Goal: Task Accomplishment & Management: Complete application form

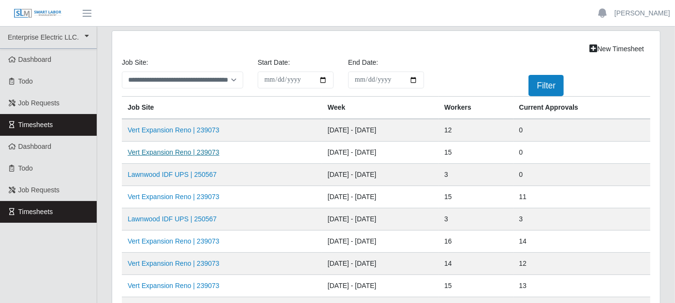
click at [190, 152] on link "Vert Expansion Reno | 239073" at bounding box center [174, 152] width 92 height 8
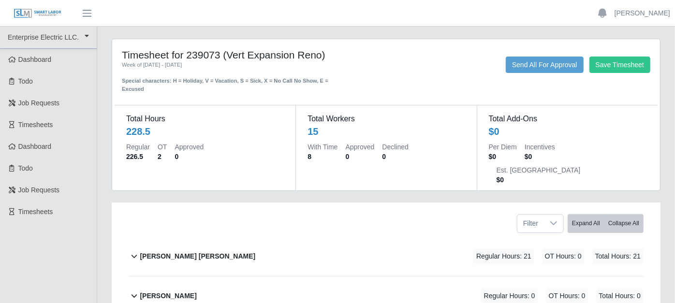
click at [134, 250] on icon at bounding box center [134, 256] width 11 height 12
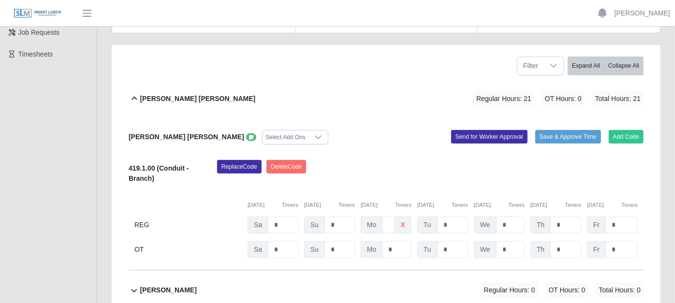
scroll to position [161, 0]
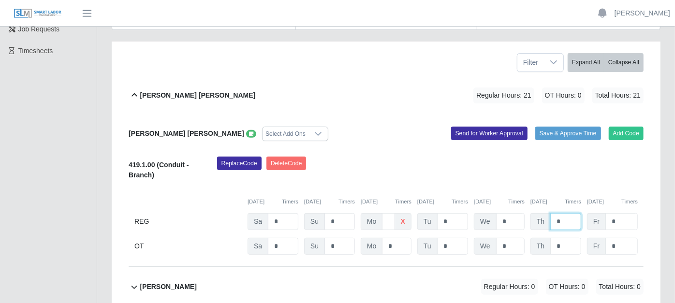
click at [571, 213] on input "*" at bounding box center [565, 221] width 31 height 17
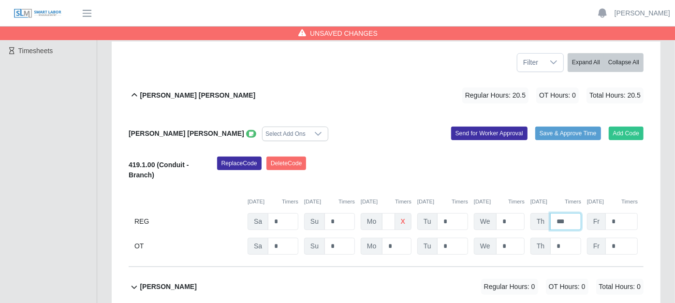
type input "***"
click at [249, 131] on icon at bounding box center [251, 133] width 4 height 5
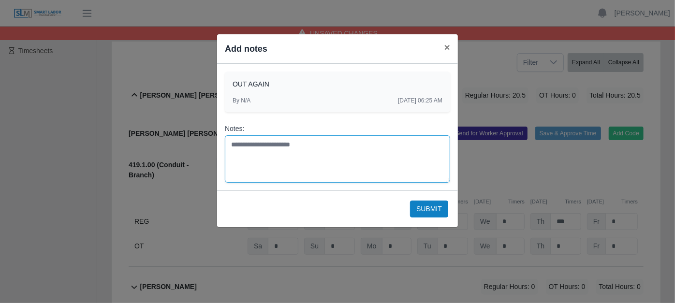
click at [242, 144] on textarea "Notes:" at bounding box center [337, 158] width 225 height 47
click at [243, 143] on textarea "**********" at bounding box center [337, 158] width 225 height 47
type textarea "**********"
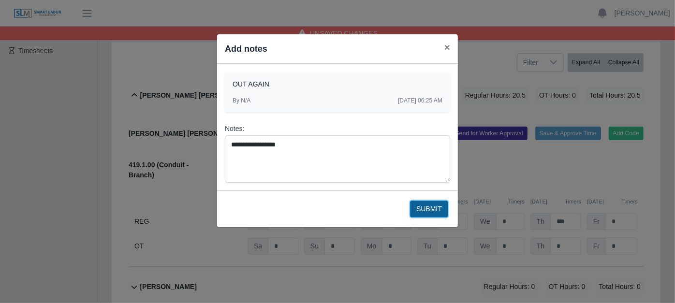
click at [435, 207] on button "Submit" at bounding box center [429, 209] width 38 height 17
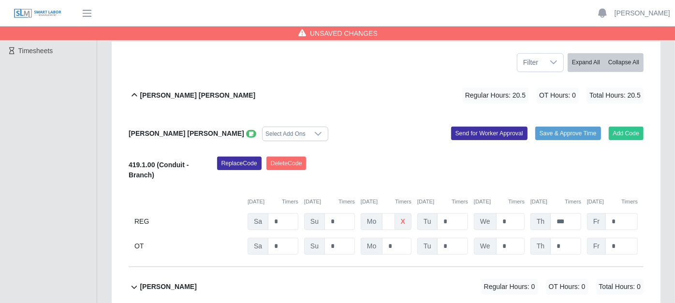
scroll to position [725, 0]
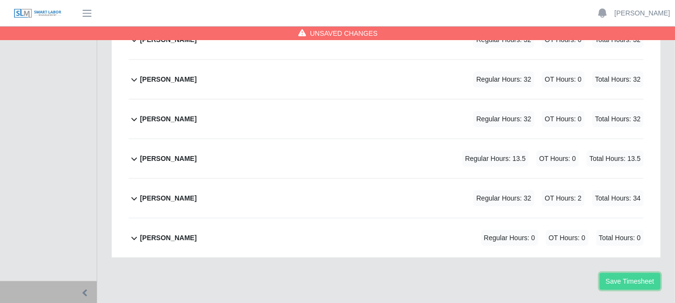
click at [628, 273] on button "Save Timesheet" at bounding box center [629, 281] width 61 height 17
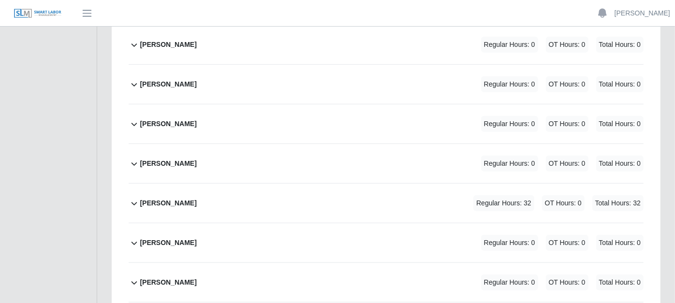
scroll to position [349, 0]
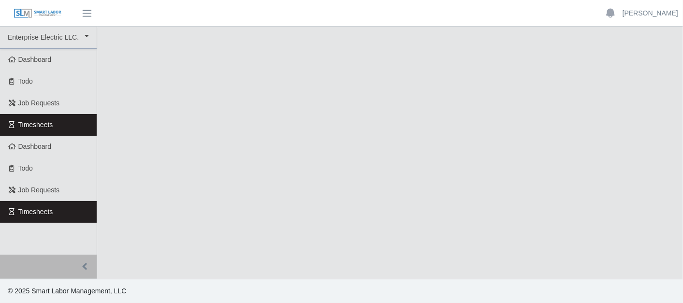
select select "***"
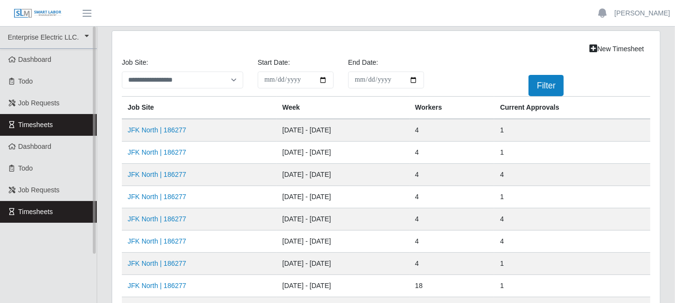
click at [80, 123] on link "Timesheets" at bounding box center [48, 125] width 97 height 22
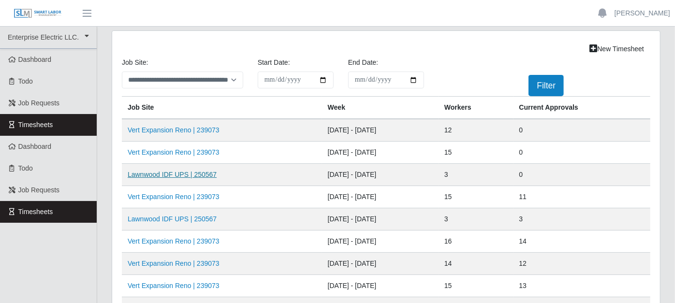
click at [182, 171] on link "Lawnwood IDF UPS | 250567" at bounding box center [172, 175] width 89 height 8
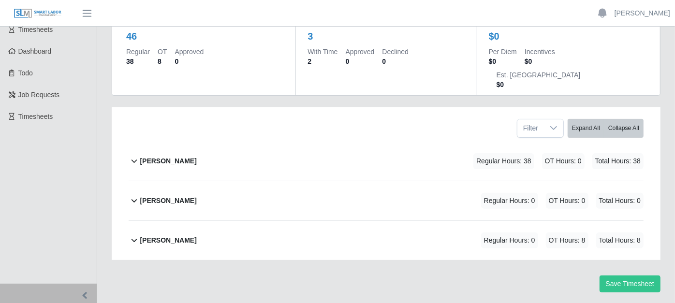
scroll to position [100, 0]
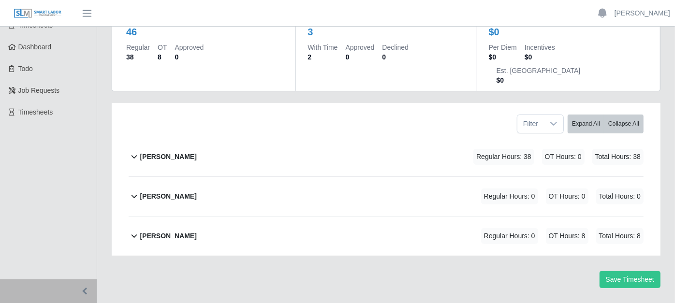
click at [135, 151] on icon at bounding box center [134, 157] width 11 height 12
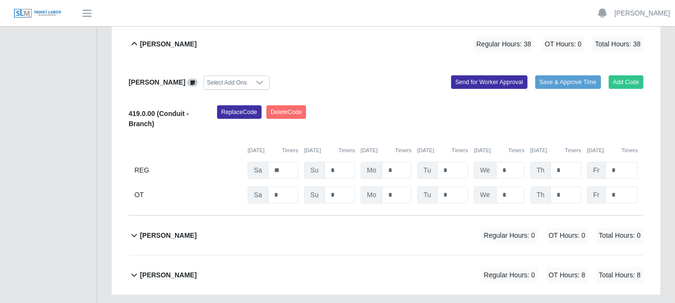
scroll to position [251, 0]
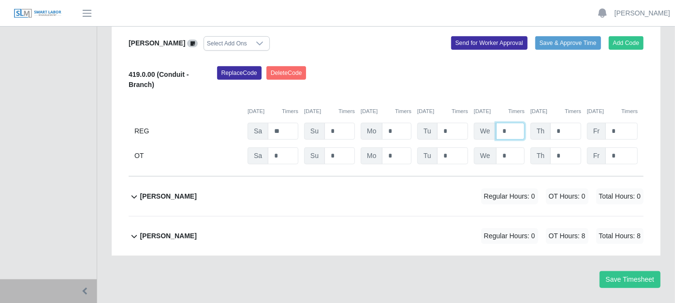
click at [508, 123] on input "*" at bounding box center [510, 131] width 29 height 17
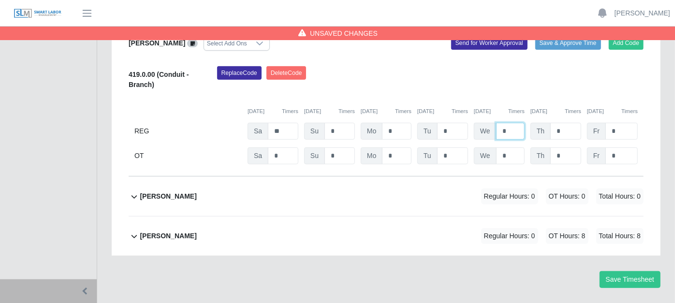
type input "*"
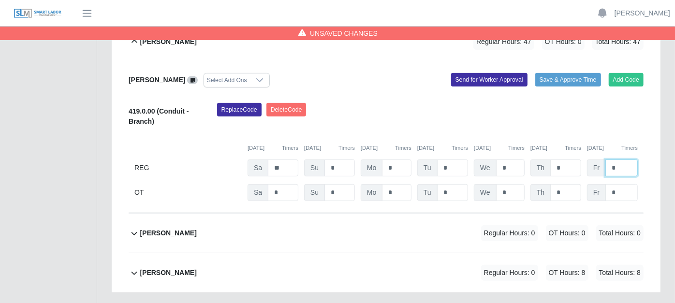
scroll to position [198, 0]
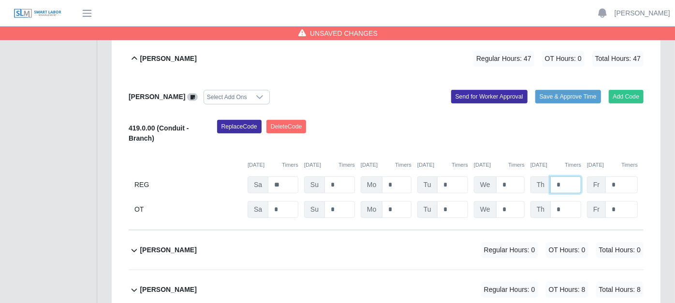
click at [564, 176] on input "*" at bounding box center [565, 184] width 31 height 17
type input "*"
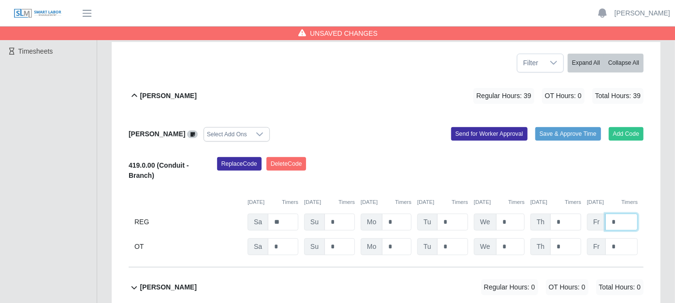
scroll to position [144, 0]
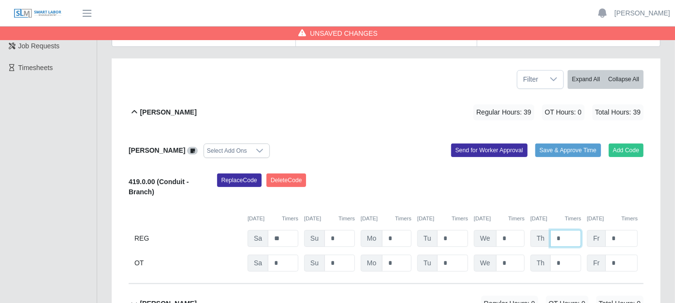
click at [561, 230] on input "*" at bounding box center [565, 238] width 31 height 17
type input "*"
click at [565, 255] on input "*" at bounding box center [565, 263] width 31 height 17
type input "*"
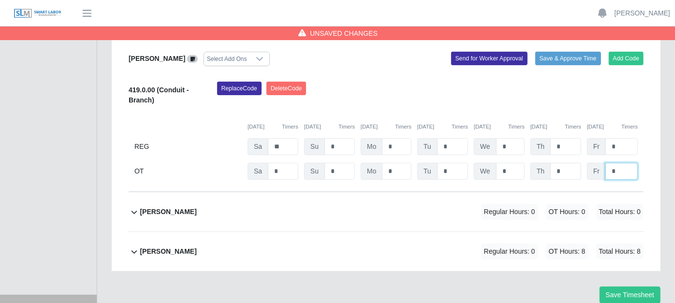
scroll to position [251, 0]
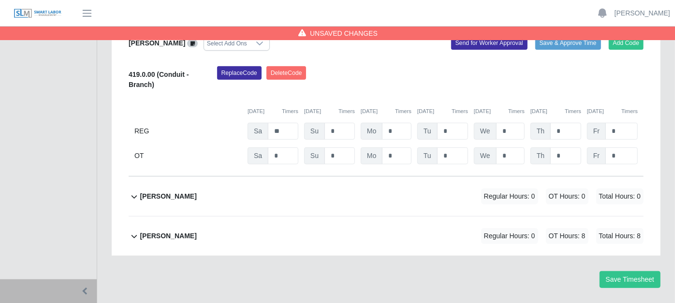
click at [134, 231] on icon at bounding box center [134, 237] width 11 height 12
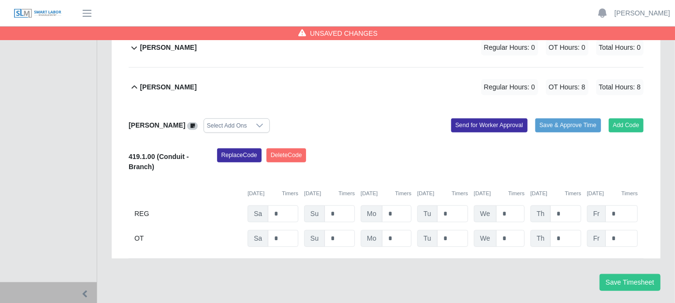
scroll to position [403, 0]
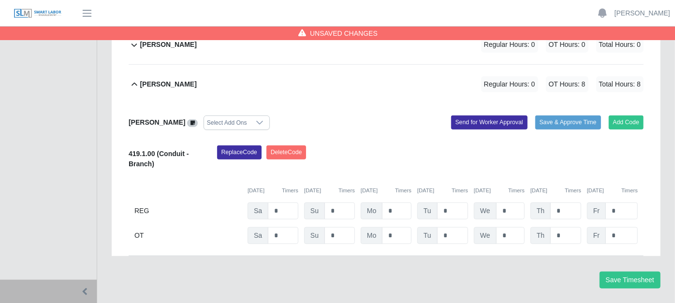
click at [190, 120] on icon at bounding box center [192, 122] width 4 height 5
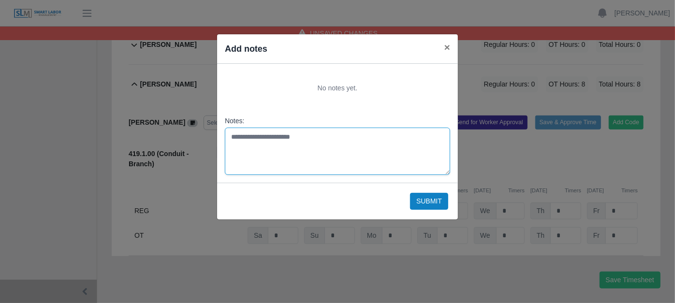
click at [252, 141] on textarea "Notes:" at bounding box center [337, 151] width 225 height 47
type textarea "**********"
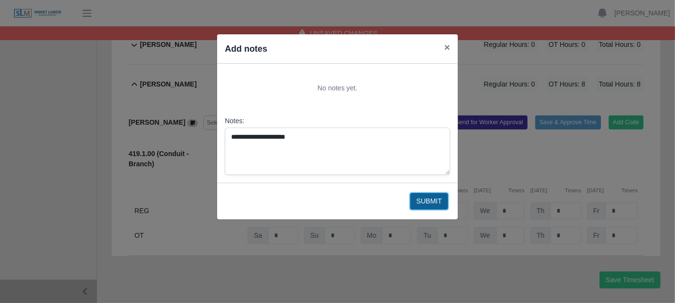
click at [419, 198] on button "Submit" at bounding box center [429, 201] width 38 height 17
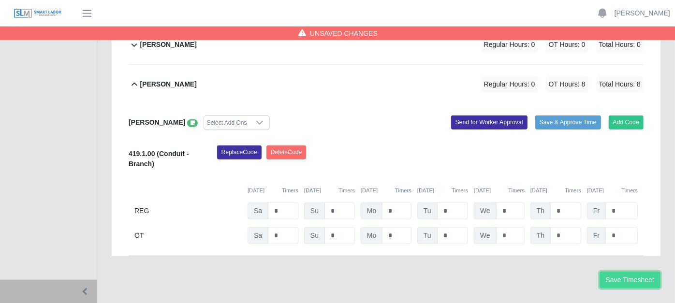
click at [627, 272] on button "Save Timesheet" at bounding box center [629, 280] width 61 height 17
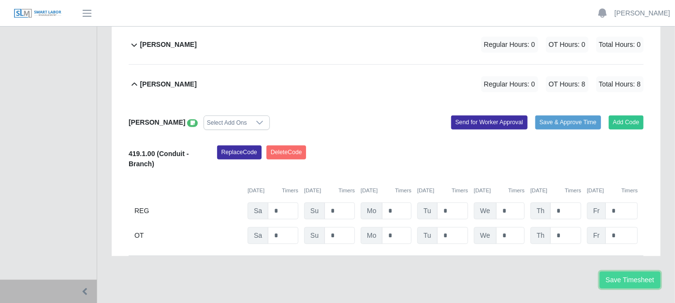
click at [631, 272] on button "Save Timesheet" at bounding box center [629, 280] width 61 height 17
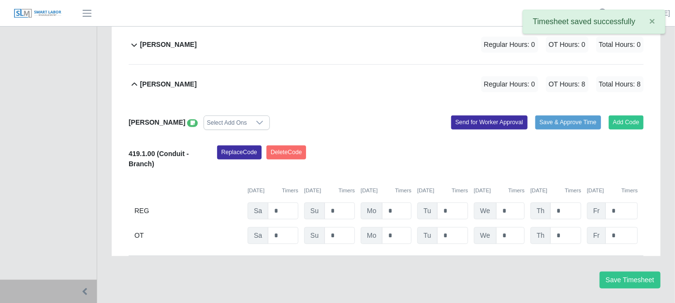
click at [501, 14] on header "[PERSON_NAME] Account Settings Logout" at bounding box center [337, 13] width 675 height 27
